Goal: Find specific page/section: Find specific page/section

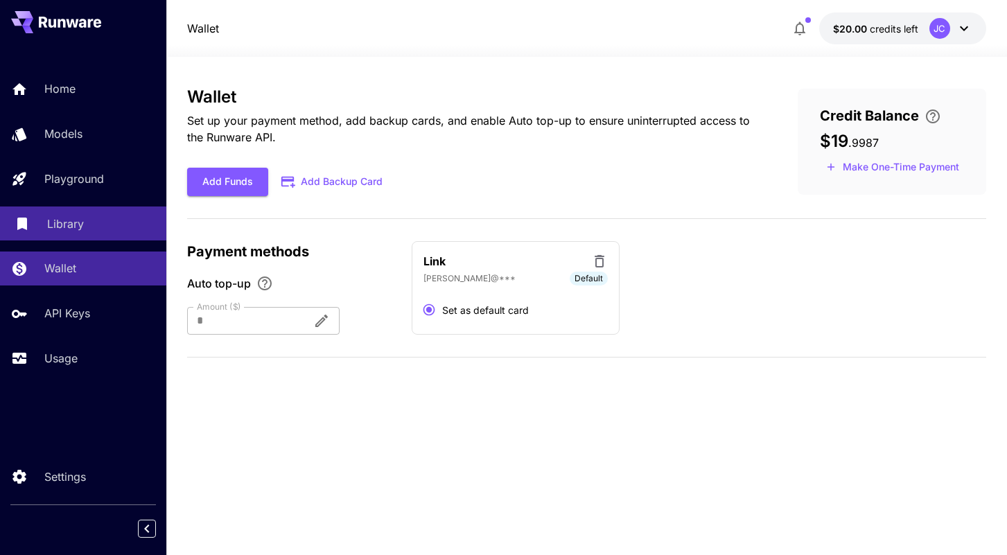
click at [96, 226] on div "Library" at bounding box center [101, 224] width 108 height 17
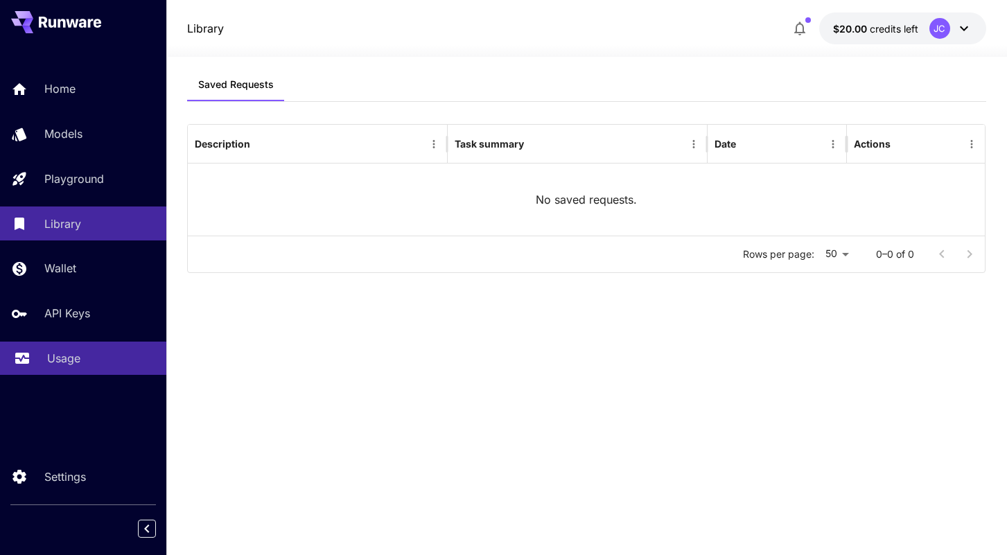
click at [63, 360] on p "Usage" at bounding box center [63, 358] width 33 height 17
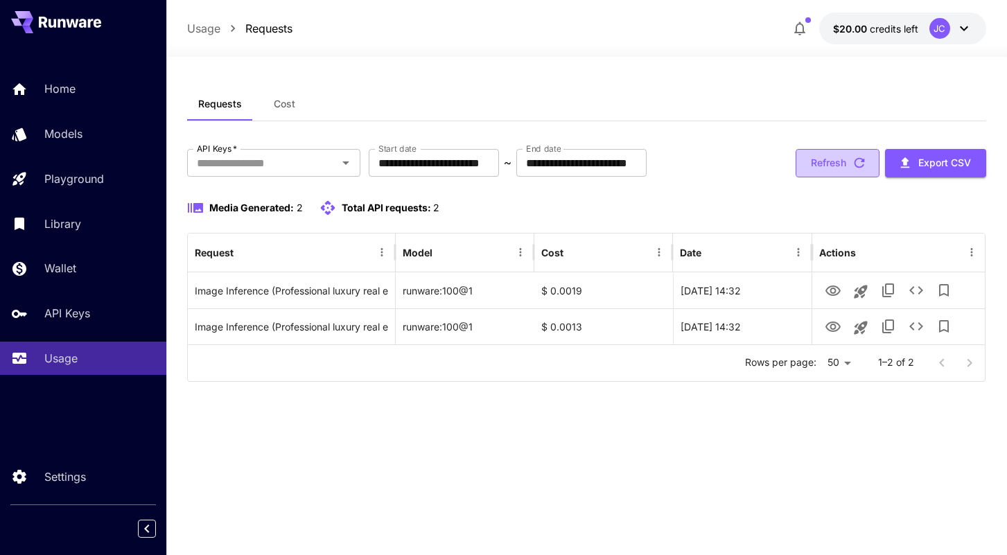
click at [822, 157] on button "Refresh" at bounding box center [837, 163] width 84 height 28
click at [796, 159] on button "Refresh" at bounding box center [837, 163] width 84 height 28
click at [823, 164] on button "Refresh" at bounding box center [837, 163] width 84 height 28
click at [282, 113] on button "Cost" at bounding box center [284, 103] width 62 height 33
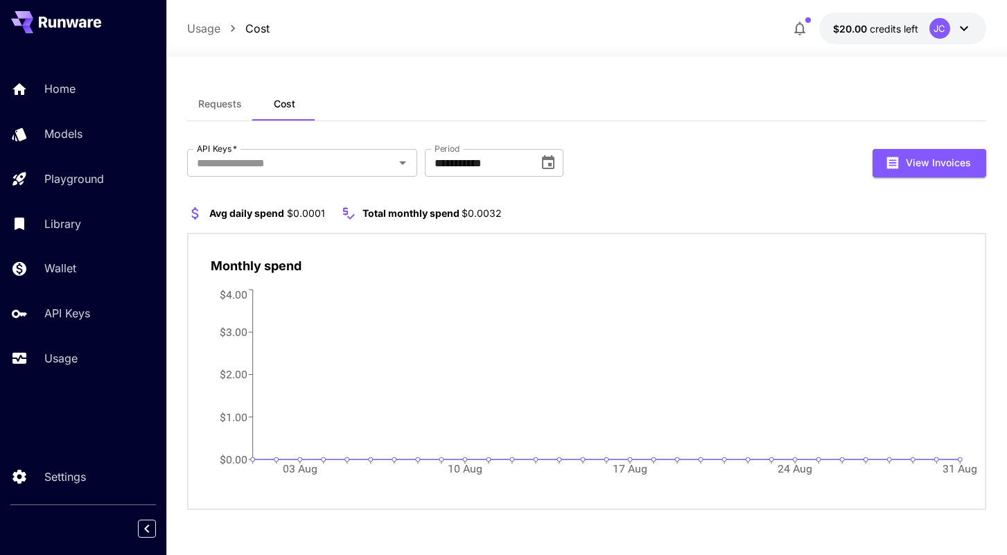
click at [216, 102] on span "Requests" at bounding box center [220, 104] width 44 height 12
